Goal: Task Accomplishment & Management: Use online tool/utility

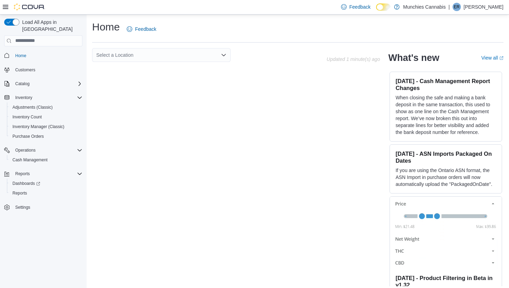
scroll to position [3, 0]
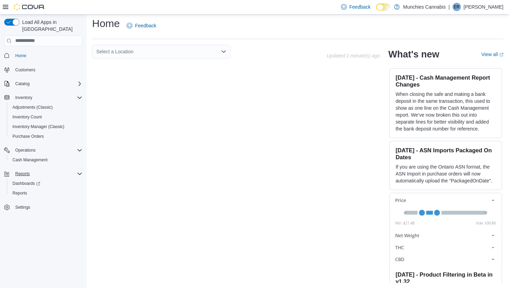
click at [37, 170] on div "Reports" at bounding box center [47, 174] width 70 height 8
click at [28, 171] on span "Reports" at bounding box center [22, 174] width 15 height 6
click at [23, 189] on span "Reports" at bounding box center [19, 193] width 15 height 8
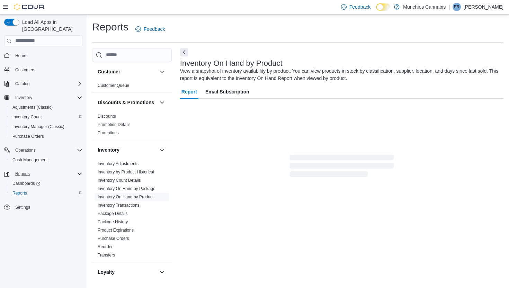
click at [49, 113] on div "Inventory Count" at bounding box center [46, 117] width 73 height 8
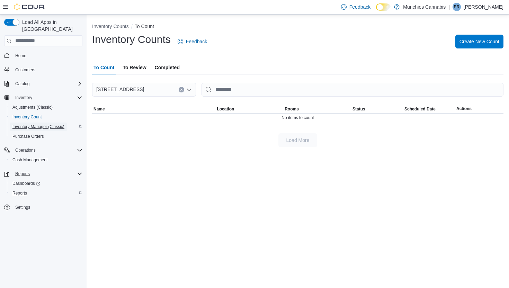
click at [39, 123] on span "Inventory Manager (Classic)" at bounding box center [38, 127] width 52 height 8
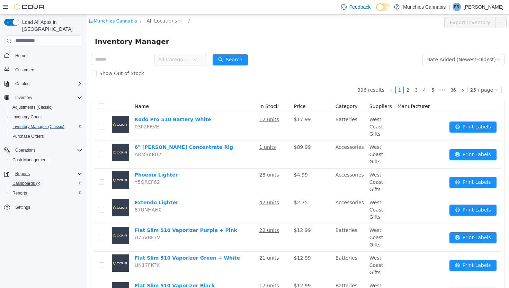
click at [27, 181] on span "Dashboards" at bounding box center [26, 184] width 28 height 6
click at [28, 189] on link "Reports" at bounding box center [20, 193] width 20 height 8
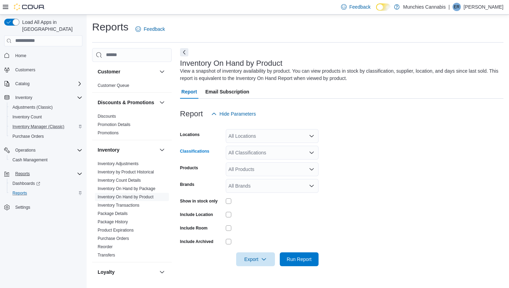
click at [256, 149] on div "All Classifications" at bounding box center [272, 153] width 93 height 14
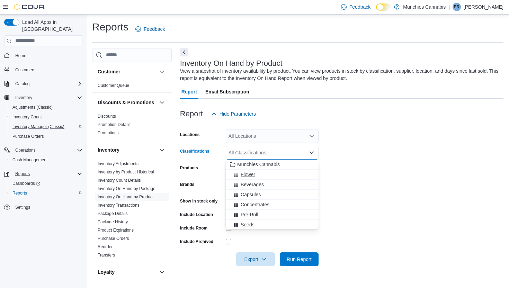
click at [259, 177] on div "Flower" at bounding box center [272, 174] width 84 height 7
click at [389, 151] on form "Locations All Locations Classifications Flower Combo box. Selected. Flower. Pre…" at bounding box center [341, 193] width 323 height 145
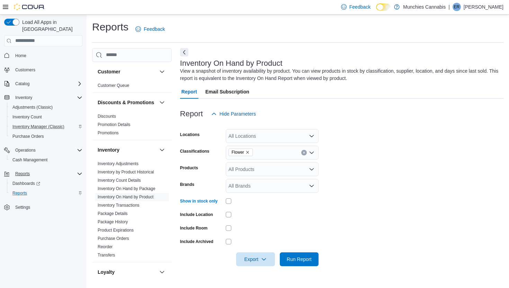
click at [422, 180] on form "Locations All Locations Classifications Flower Products All Products Brands All…" at bounding box center [341, 193] width 323 height 145
click at [261, 266] on div at bounding box center [341, 270] width 323 height 8
click at [260, 255] on span "Export" at bounding box center [255, 259] width 30 height 14
click at [266, 221] on button "Export to Excel" at bounding box center [255, 217] width 39 height 14
